Goal: Communication & Community: Answer question/provide support

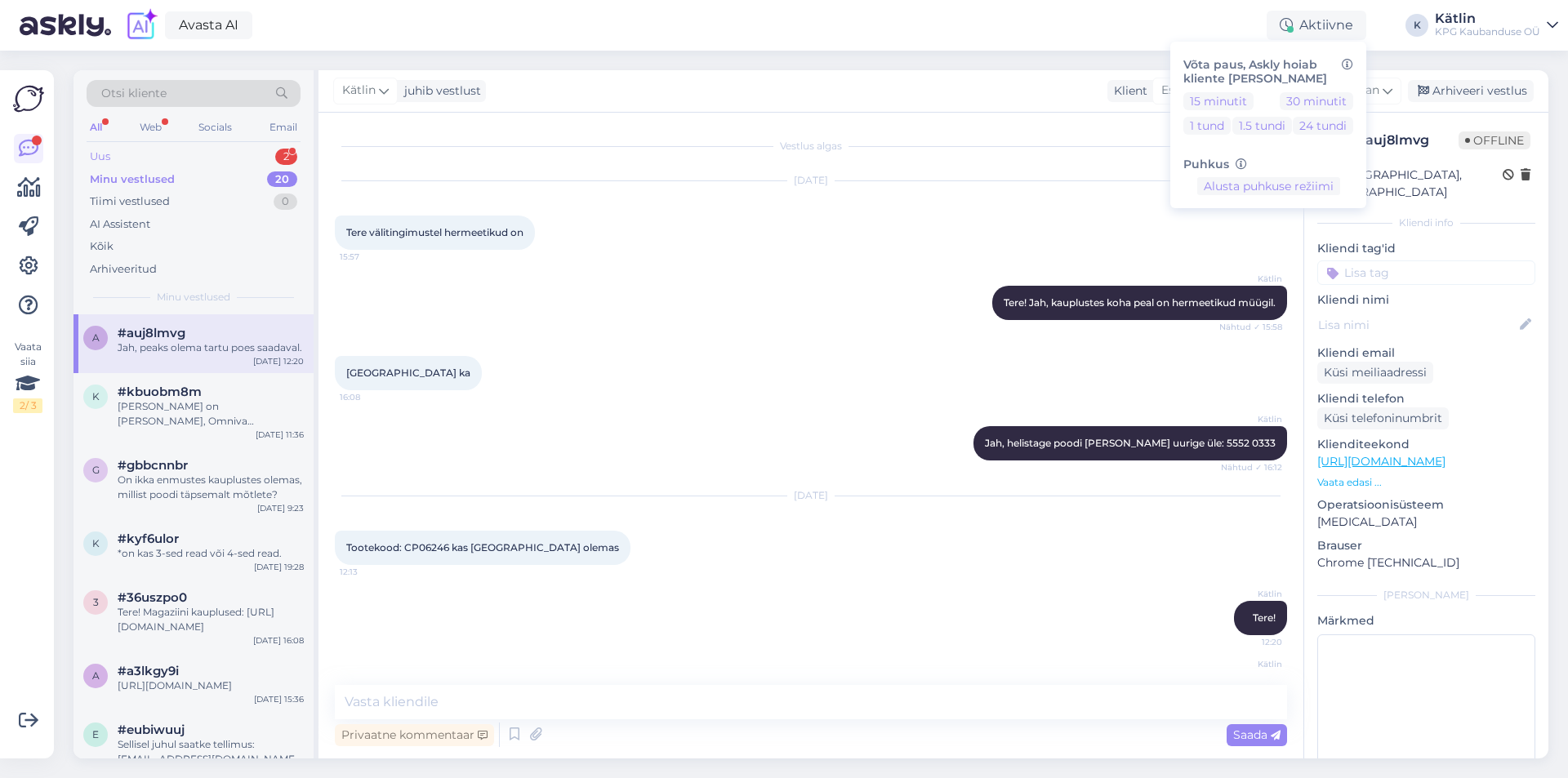
scroll to position [53, 0]
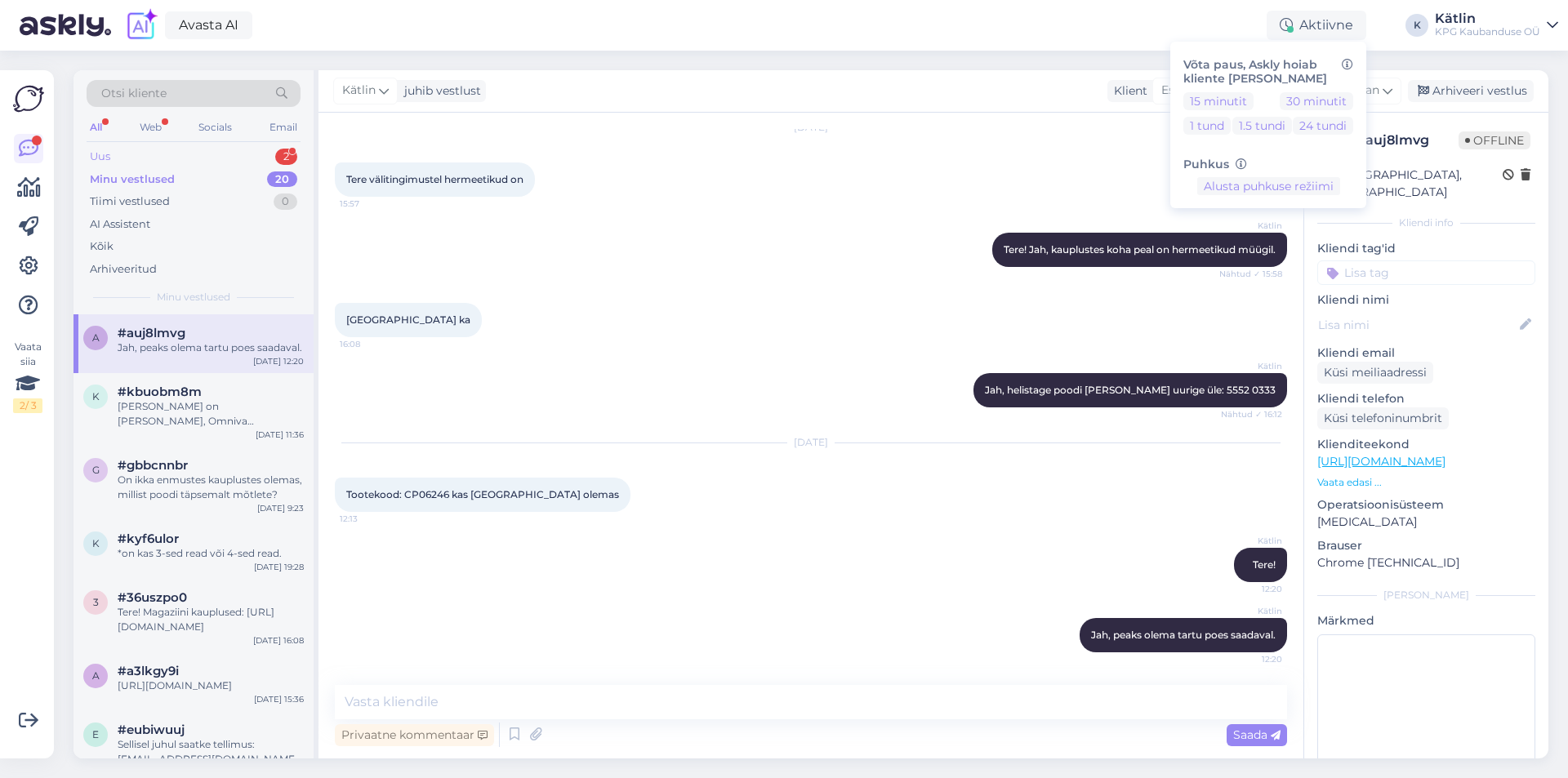
click at [159, 151] on div "Uus 2" at bounding box center [194, 156] width 214 height 22
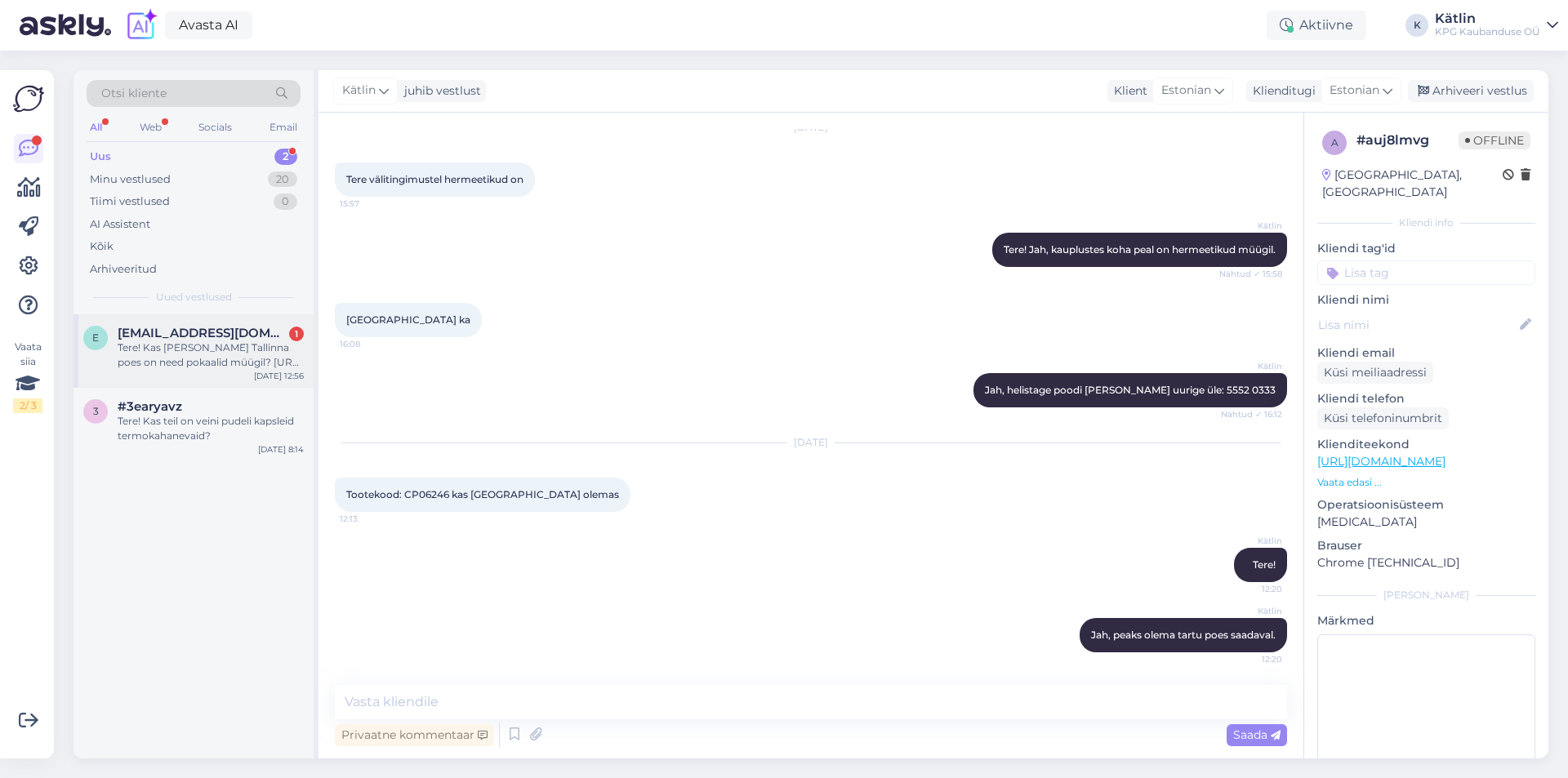
click at [176, 322] on div "e [EMAIL_ADDRESS][DOMAIN_NAME] 1 Tere! Kas [PERSON_NAME] Tallinna poes on need …" at bounding box center [194, 351] width 240 height 73
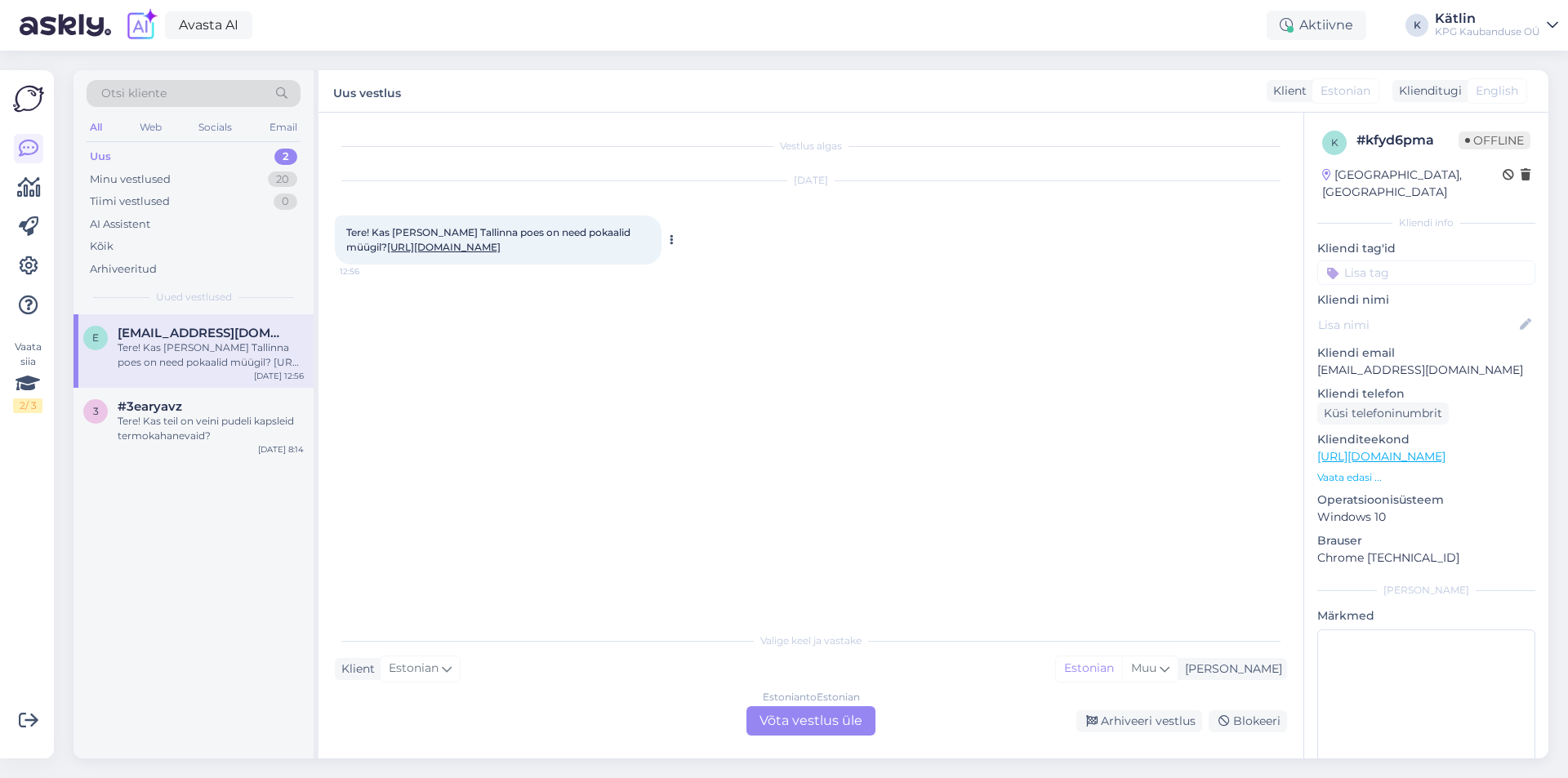
click at [432, 252] on div "Tere! Kas [PERSON_NAME] Tallinna poes on need pokaalid müügil? [URL][DOMAIN_NAM…" at bounding box center [498, 240] width 327 height 49
click at [405, 250] on link "[URL][DOMAIN_NAME]" at bounding box center [443, 247] width 113 height 12
click at [843, 718] on div "Estonian to Estonian Võta vestlus üle" at bounding box center [810, 721] width 129 height 29
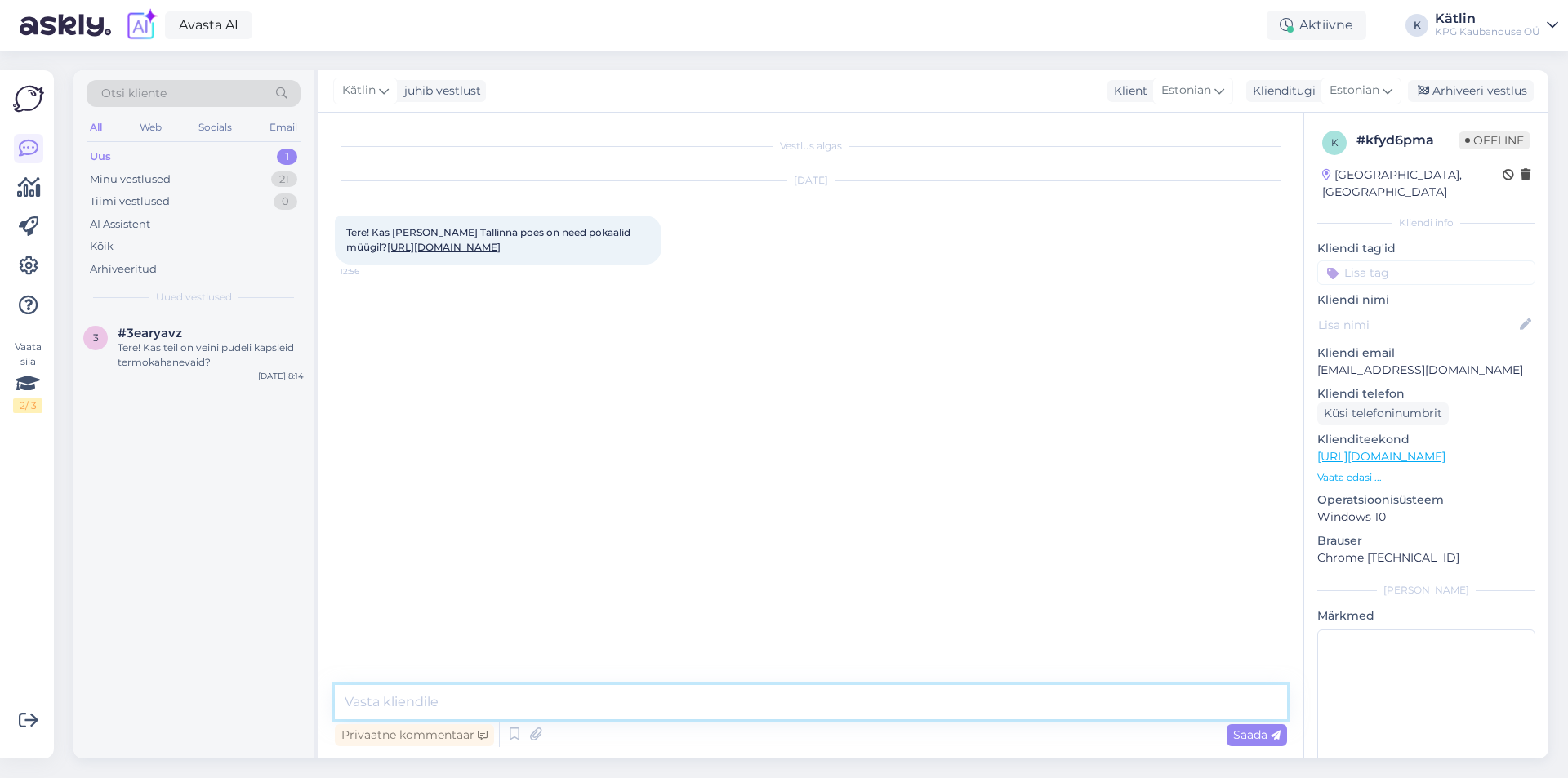
click at [756, 699] on textarea at bounding box center [811, 702] width 952 height 35
type textarea "Tere! Jah, peaks olema saadaval kõigis Tallinna Magaziinides."
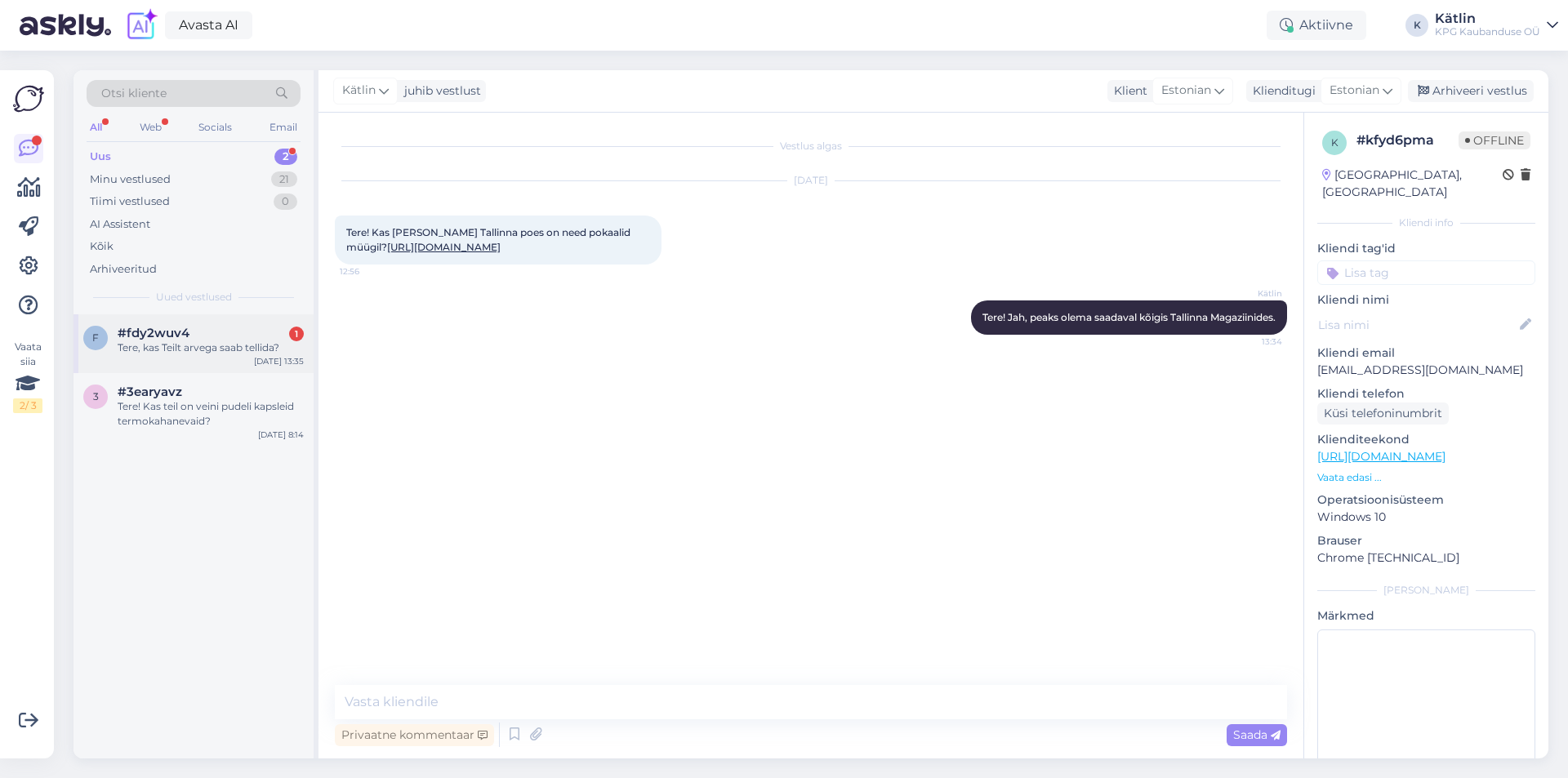
click at [238, 337] on div "#fdy2wuv4 1" at bounding box center [211, 332] width 187 height 15
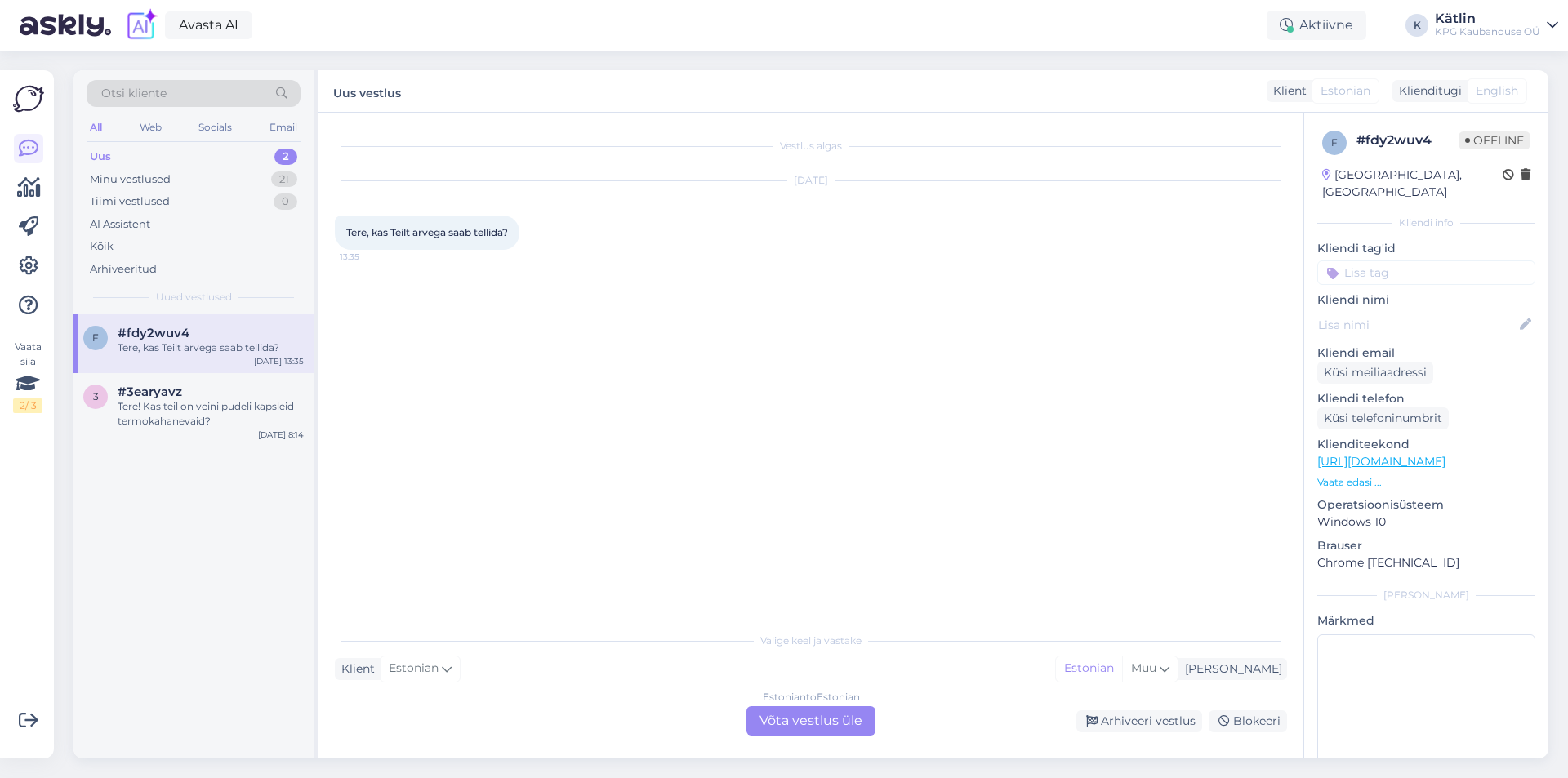
click at [786, 725] on div "Estonian to Estonian Võta vestlus üle" at bounding box center [810, 721] width 129 height 29
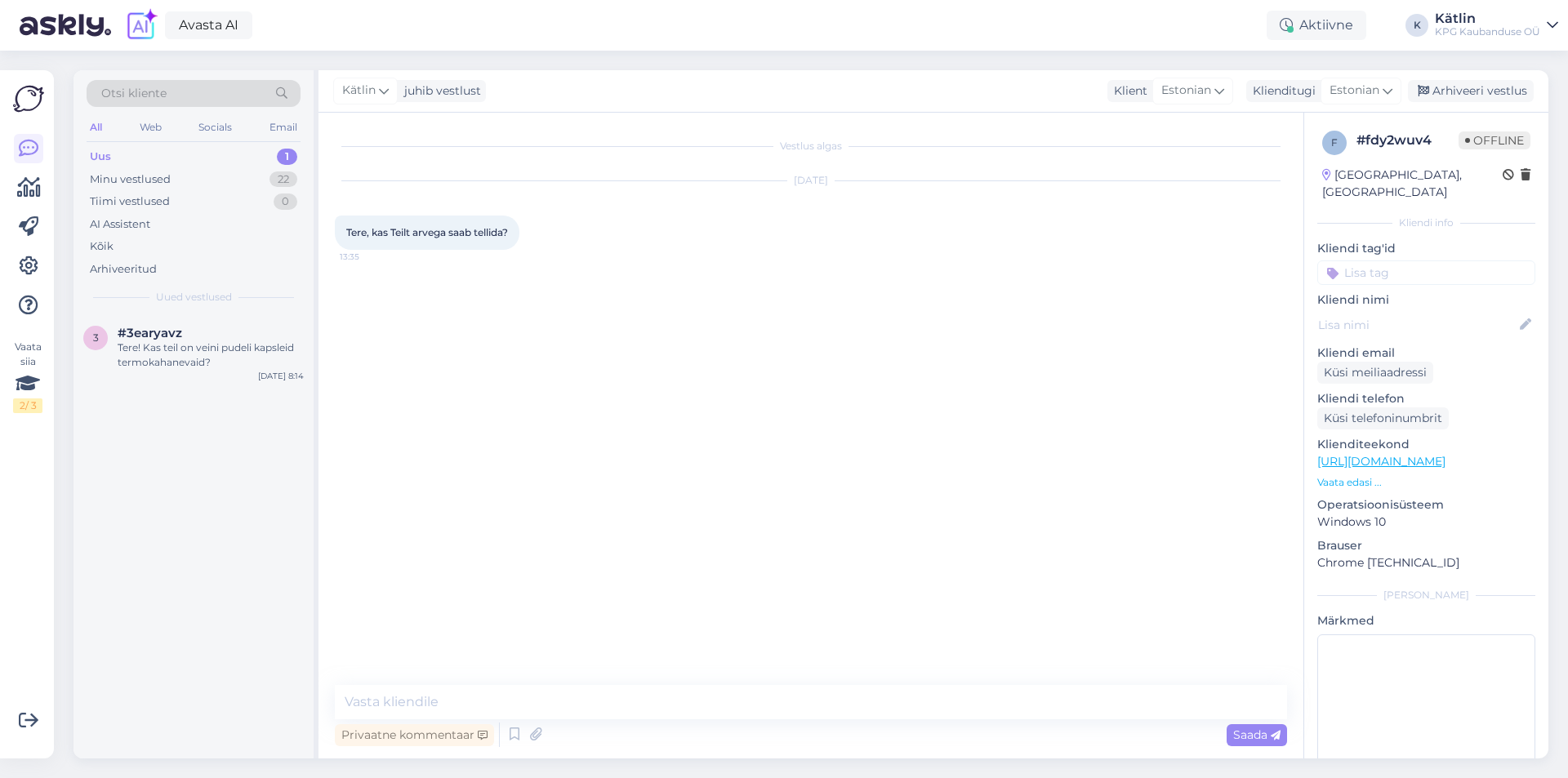
click at [707, 690] on textarea at bounding box center [811, 702] width 952 height 35
type textarea "Tere!"
type textarea "Arvega ostu miinimumsumma 30€, saatke tellimus koos tarneinfo jms infoga: [EMAI…"
